Goal: Information Seeking & Learning: Learn about a topic

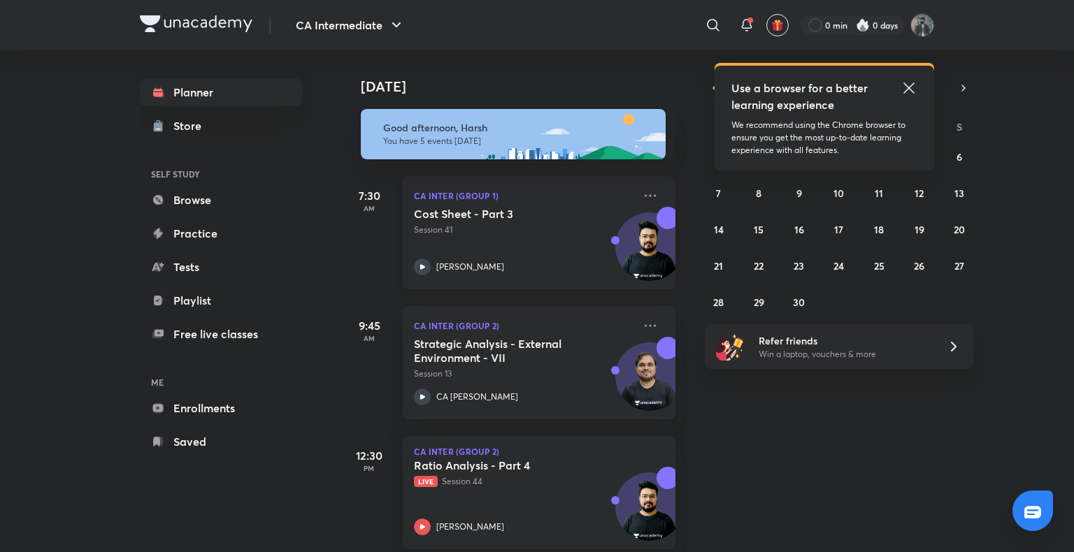
click at [456, 245] on div "Cost Sheet - Part 3 Session 41 [PERSON_NAME]" at bounding box center [523, 241] width 219 height 68
